Goal: Obtain resource: Download file/media

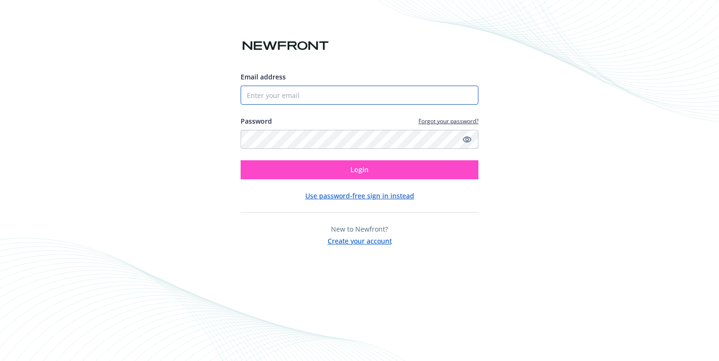
type input "[EMAIL_ADDRESS][DOMAIN_NAME]"
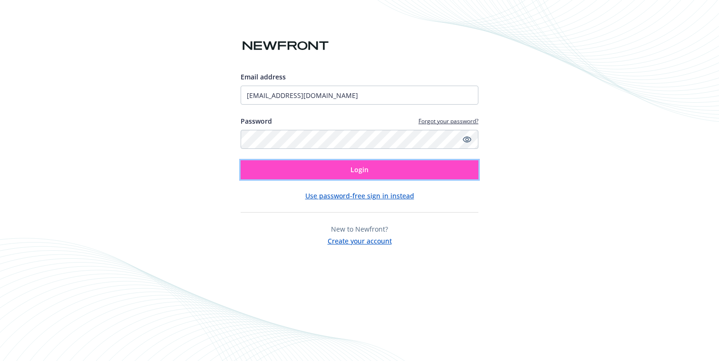
click at [318, 177] on button "Login" at bounding box center [360, 169] width 238 height 19
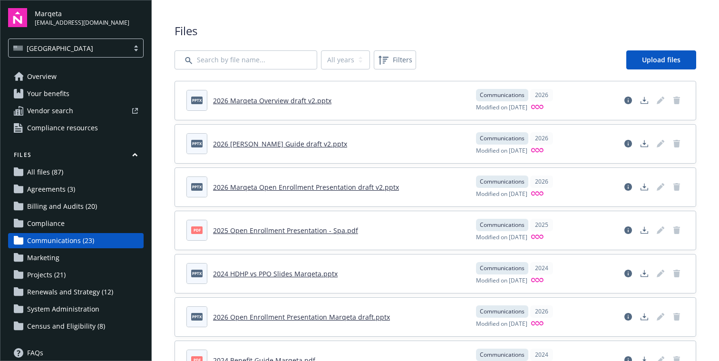
click at [51, 189] on span "Agreements (3)" at bounding box center [51, 189] width 48 height 15
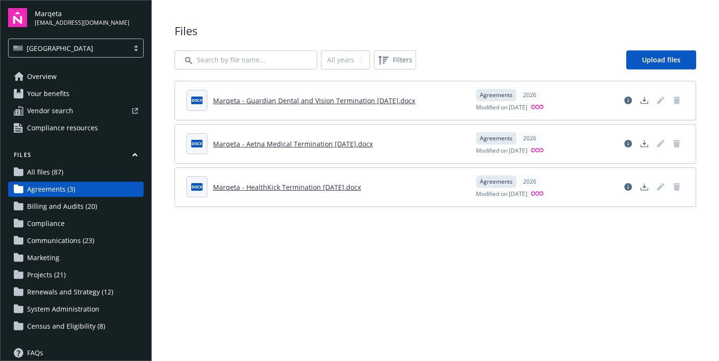
click at [311, 144] on link "Marqeta - Aetna Medical Termination 01.01.2026.docx" at bounding box center [293, 143] width 160 height 9
click at [281, 100] on link "Marqeta - Guardian Dental and Vision Termination 01.01.2026.docx" at bounding box center [314, 100] width 202 height 9
click at [288, 188] on link "Marqeta - HealthKick Termination 01.01.2026.docx" at bounding box center [287, 187] width 148 height 9
